Goal: Navigation & Orientation: Find specific page/section

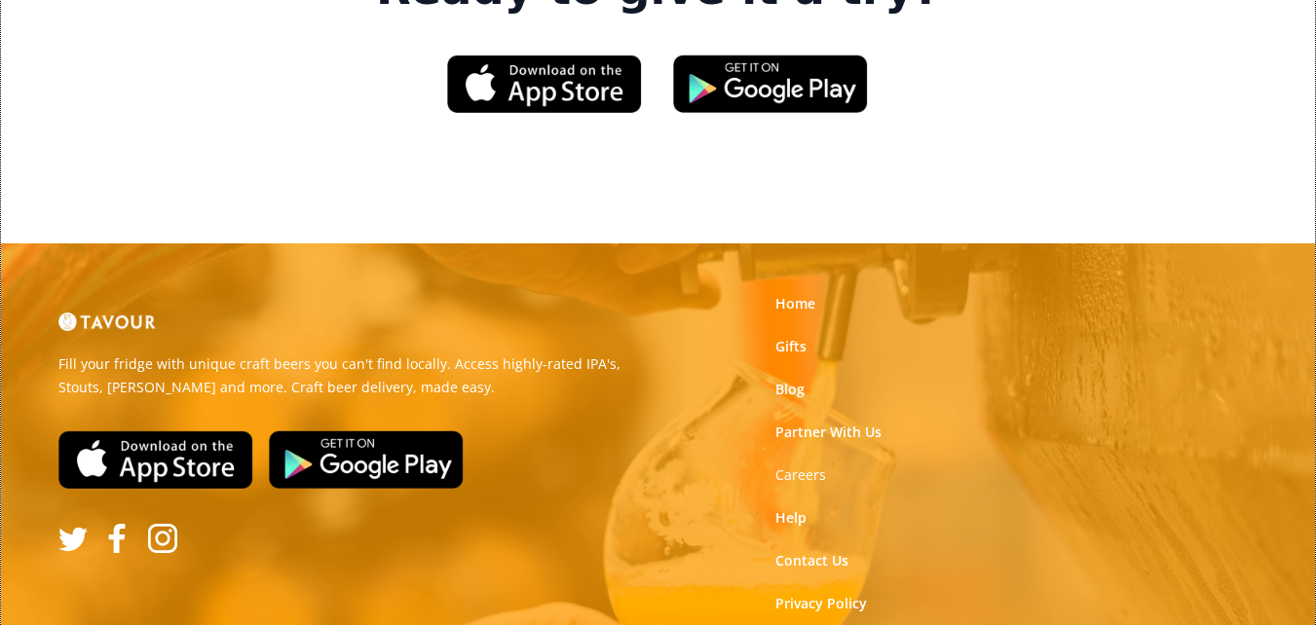
scroll to position [3062, 0]
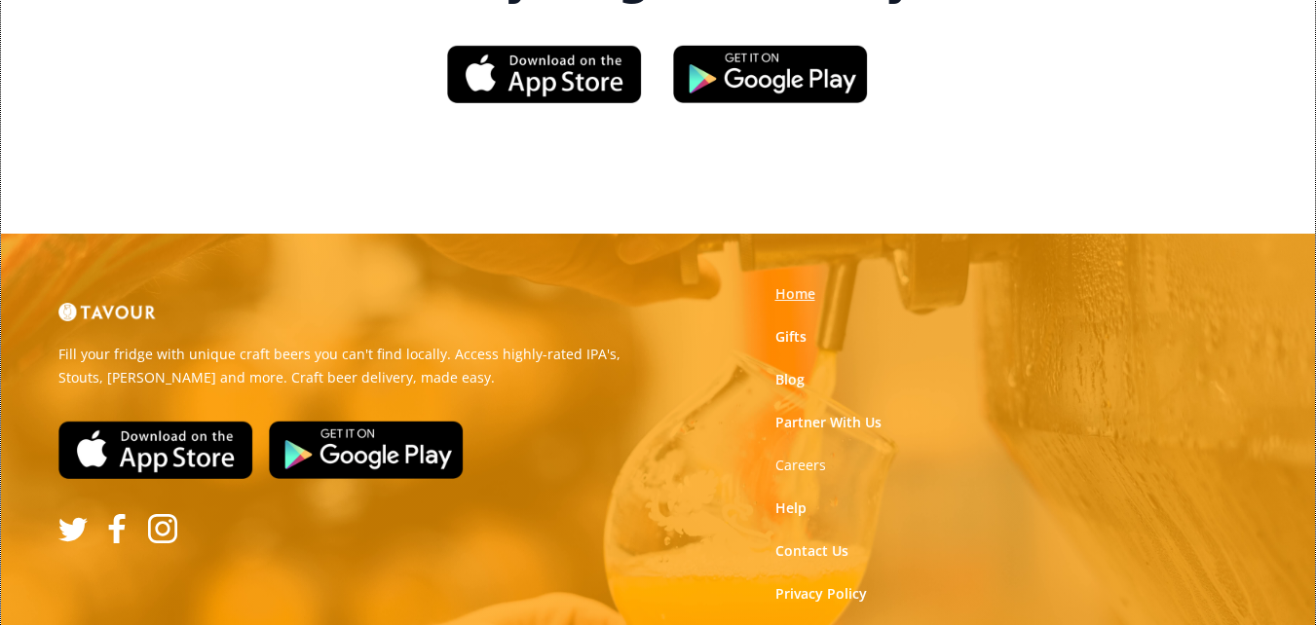
click at [792, 284] on link "Home" at bounding box center [796, 293] width 40 height 19
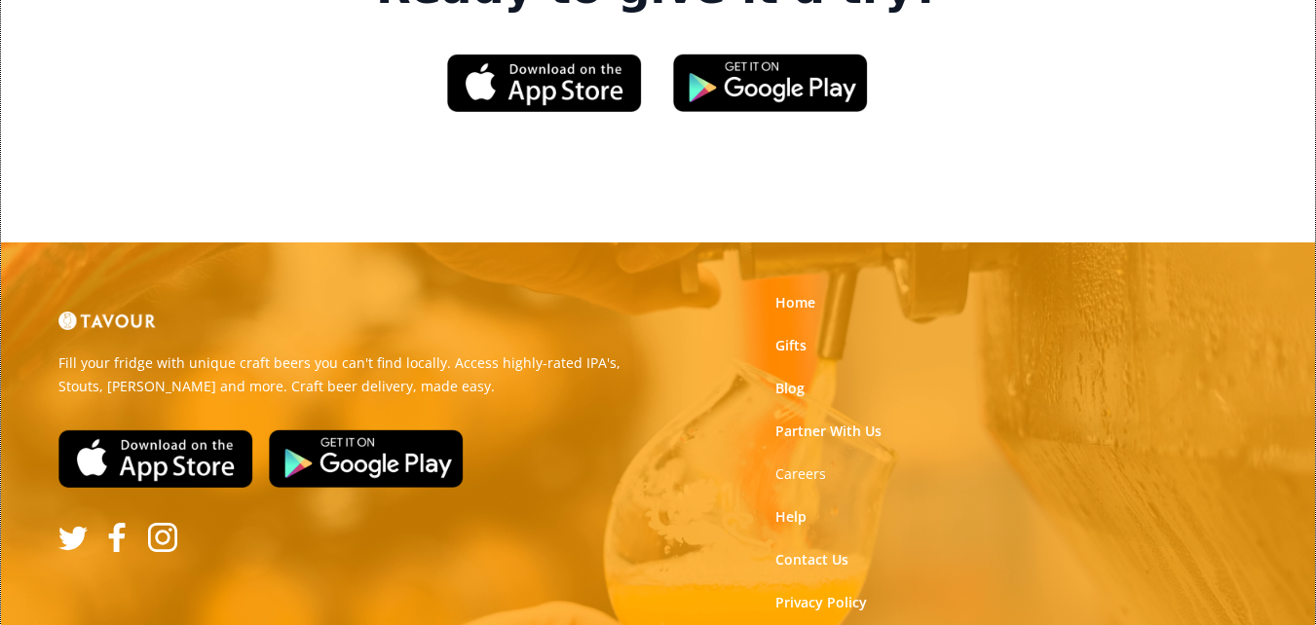
scroll to position [3062, 0]
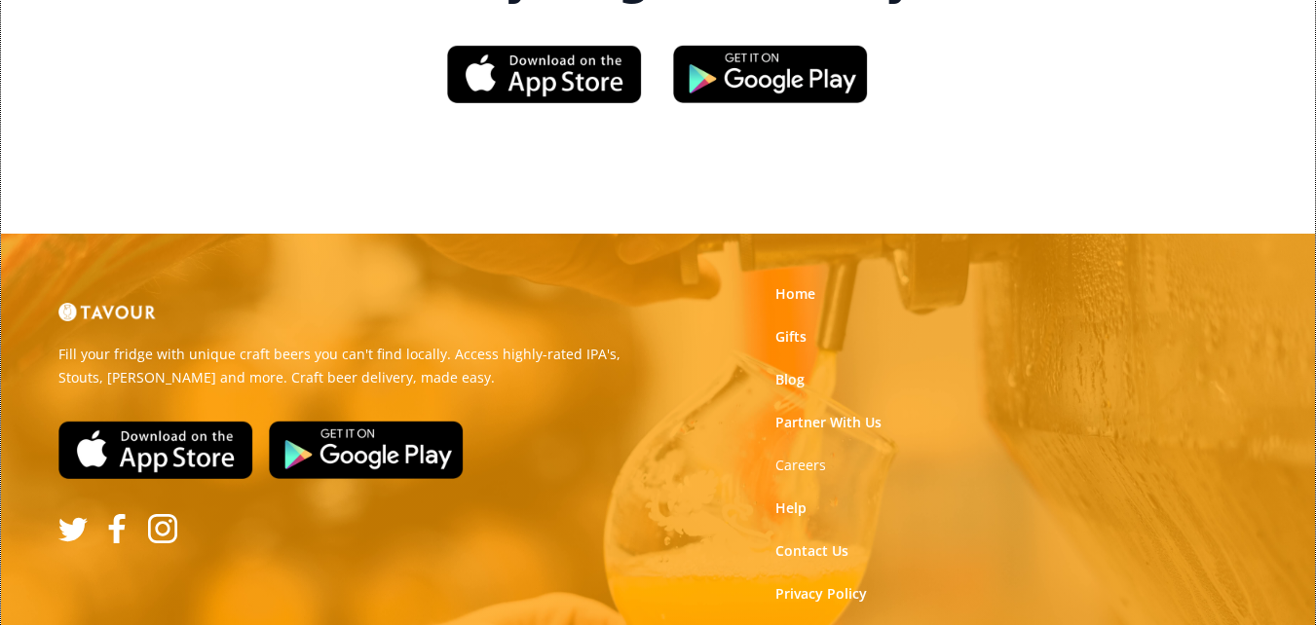
drag, startPoint x: 312, startPoint y: 415, endPoint x: 146, endPoint y: 432, distance: 166.5
click at [848, 625] on link "Terms of Use" at bounding box center [819, 636] width 87 height 19
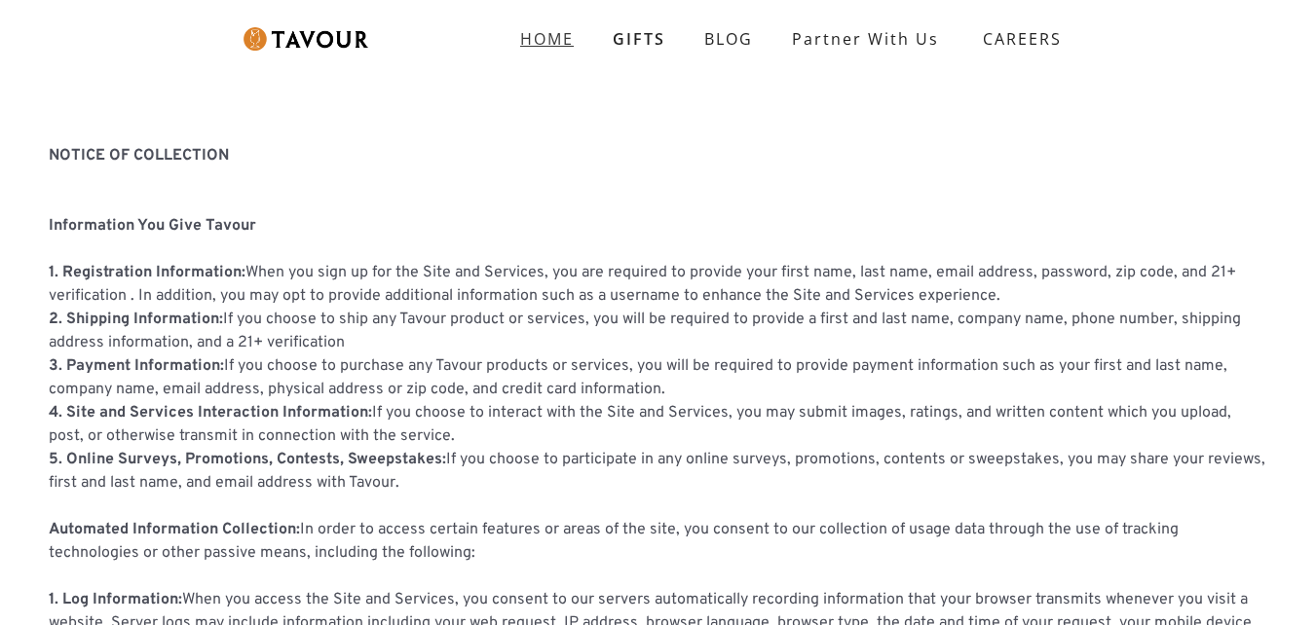
click at [554, 27] on link "HOME" at bounding box center [547, 38] width 93 height 39
